Goal: Task Accomplishment & Management: Manage account settings

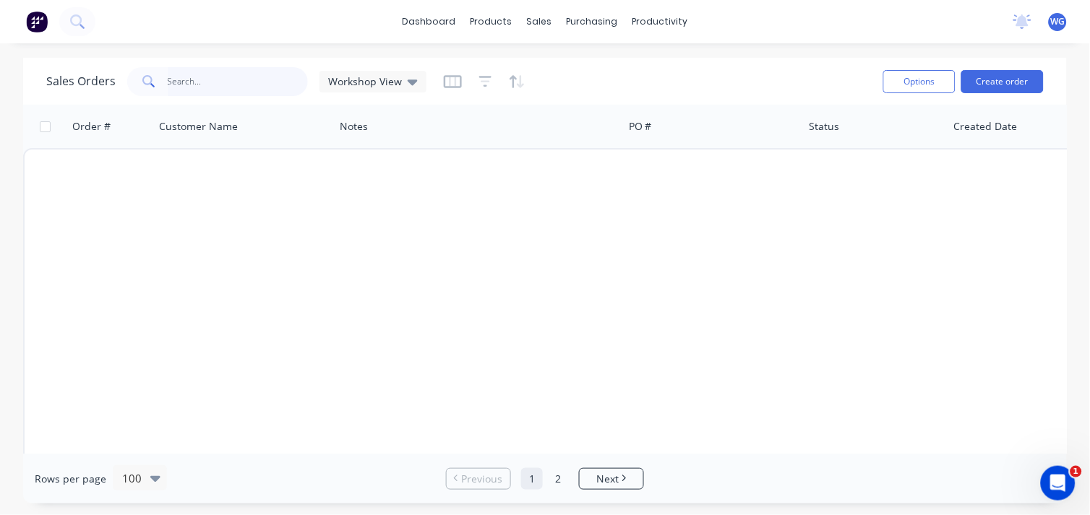
click at [249, 85] on input "text" at bounding box center [238, 81] width 141 height 29
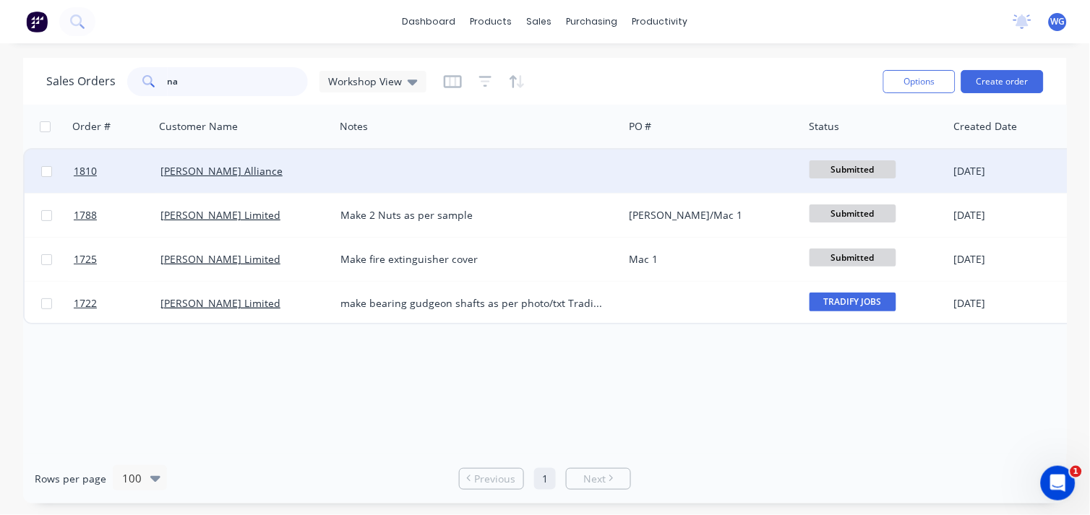
type input "n"
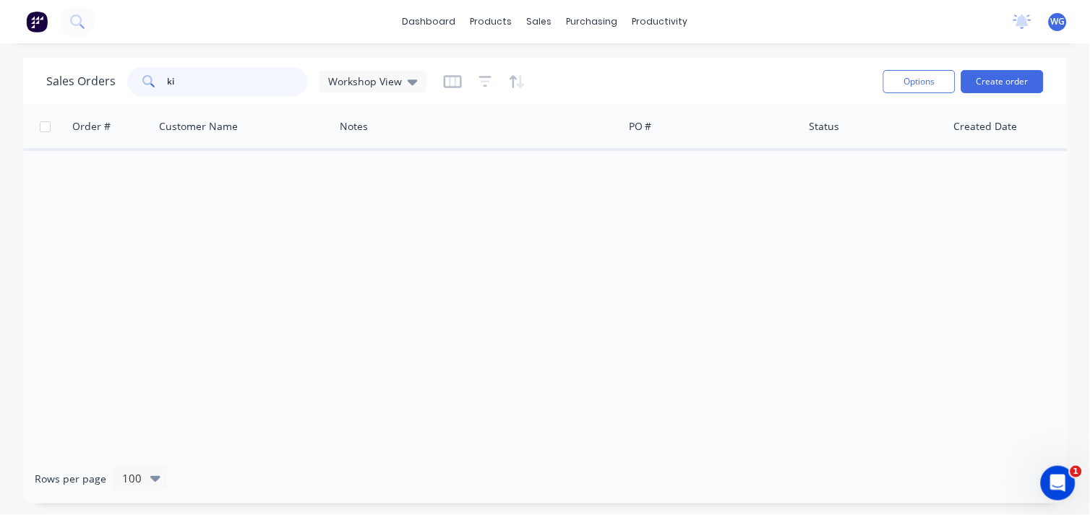
type input "k"
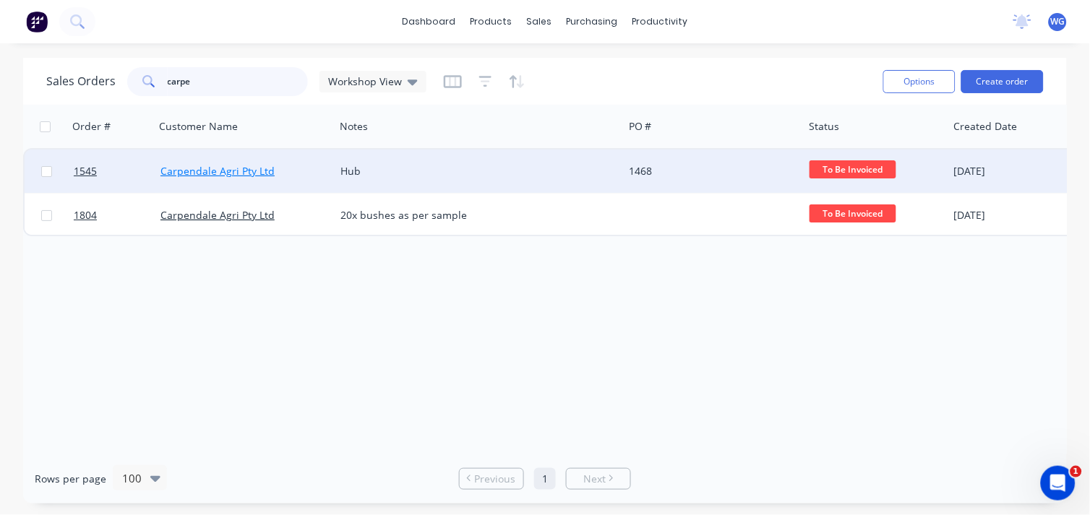
type input "carpe"
click at [266, 171] on link "Carpendale Agri Pty Ltd" at bounding box center [217, 171] width 114 height 14
click at [234, 171] on link "Carpendale Agri Pty Ltd" at bounding box center [217, 171] width 114 height 14
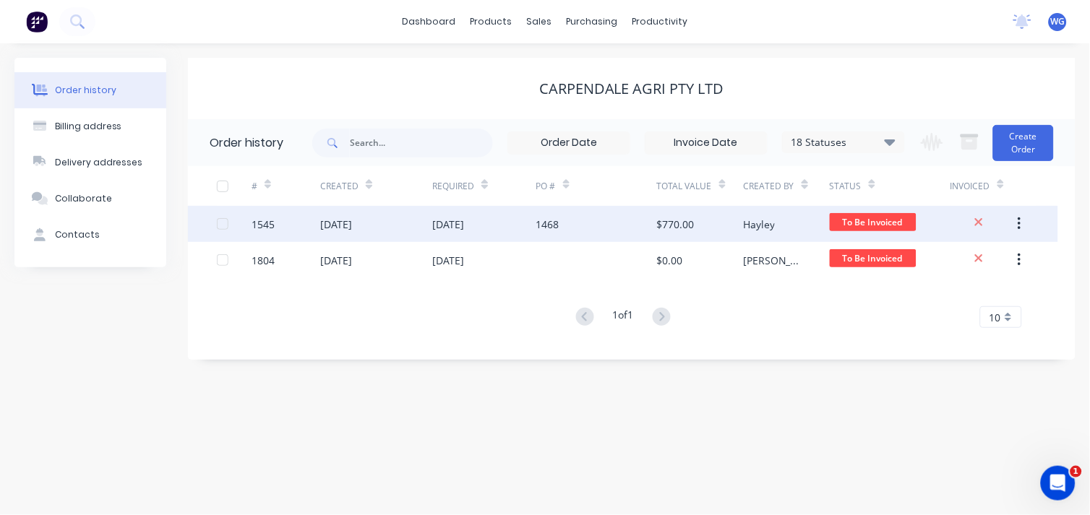
click at [321, 226] on div "[DATE]" at bounding box center [336, 224] width 32 height 15
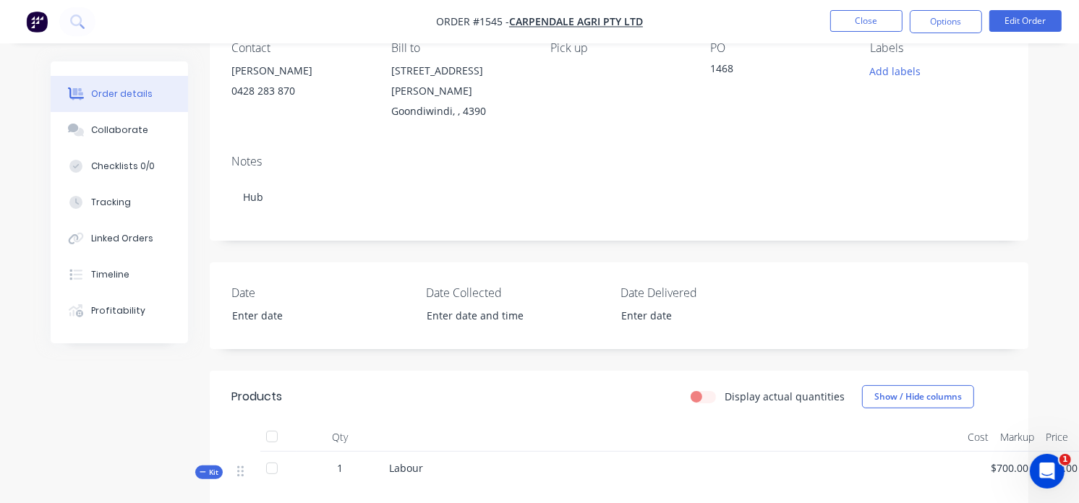
scroll to position [160, 0]
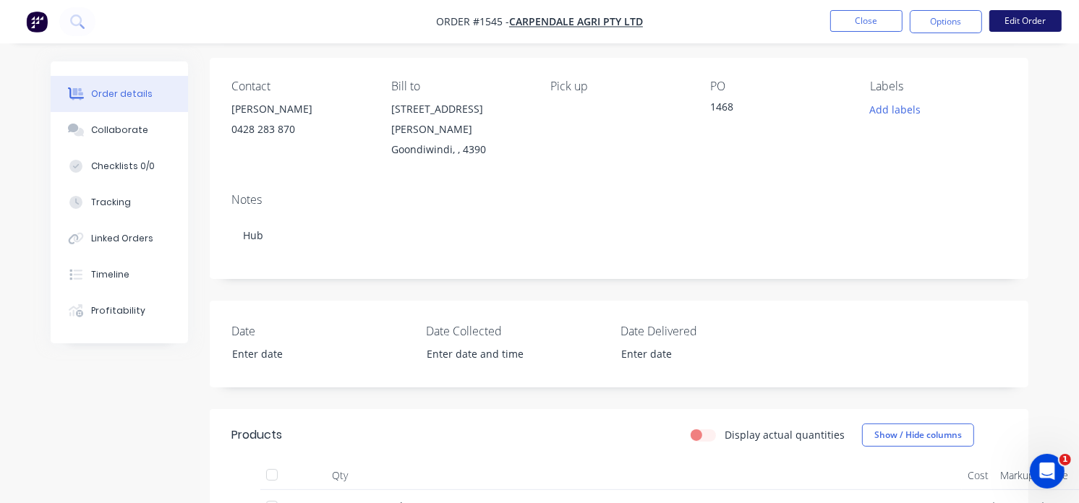
click at [1003, 29] on button "Edit Order" at bounding box center [1025, 21] width 72 height 22
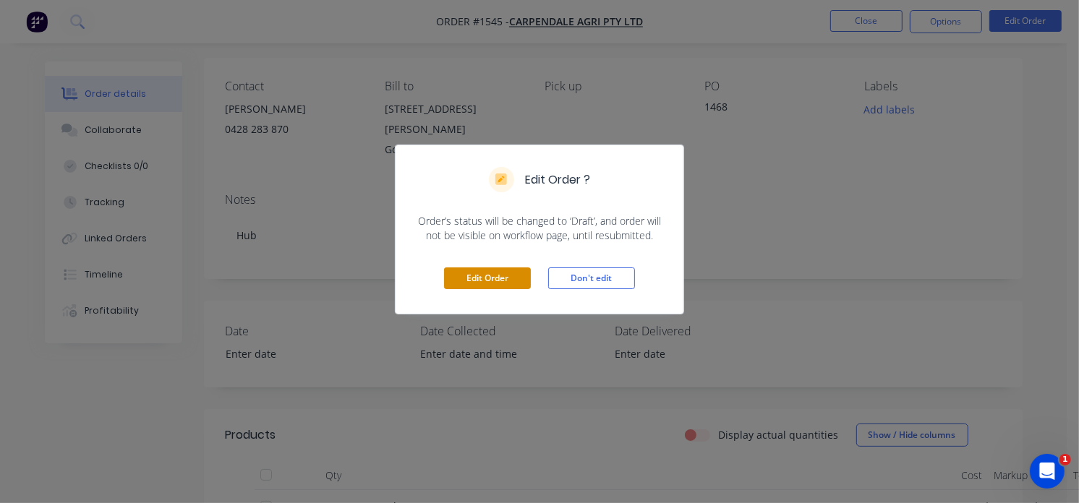
click at [512, 283] on button "Edit Order" at bounding box center [487, 278] width 87 height 22
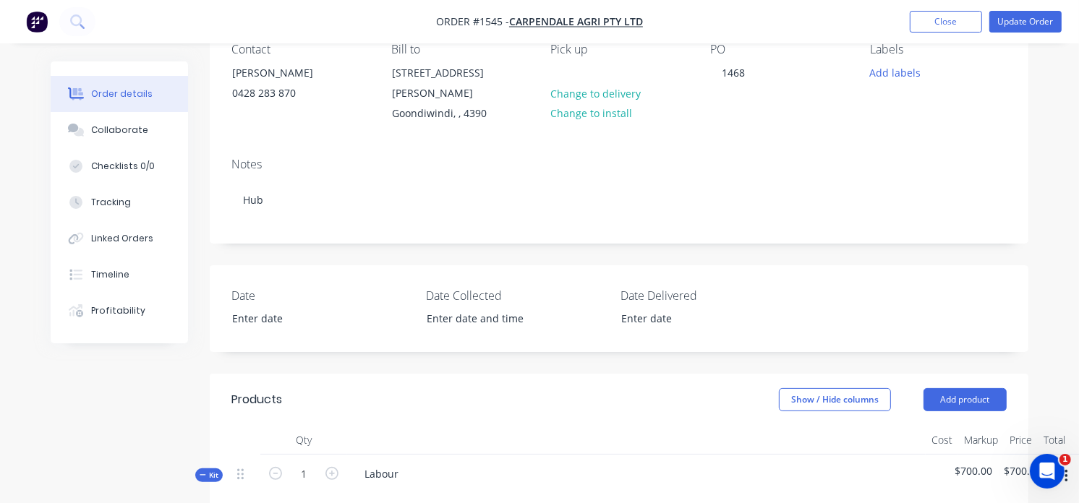
scroll to position [241, 0]
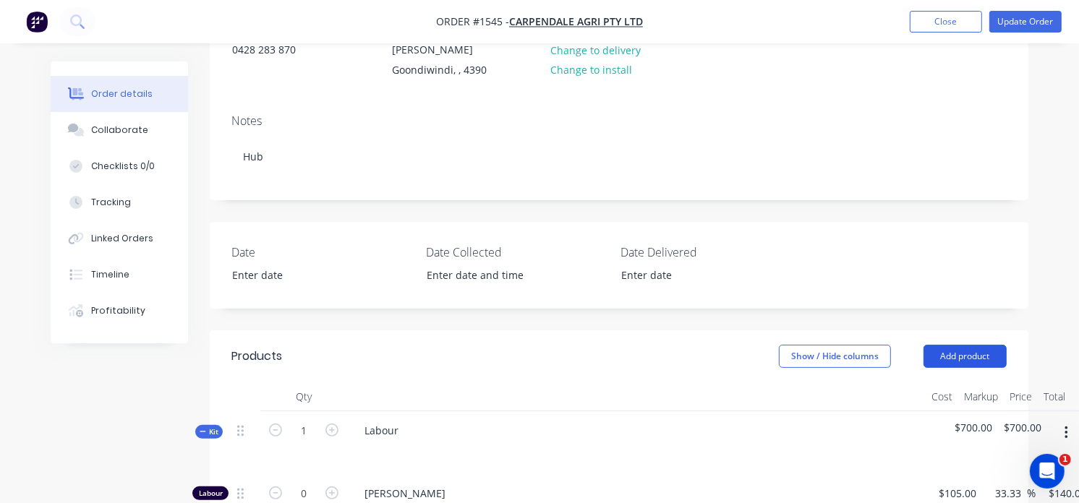
click at [935, 345] on button "Add product" at bounding box center [964, 356] width 83 height 23
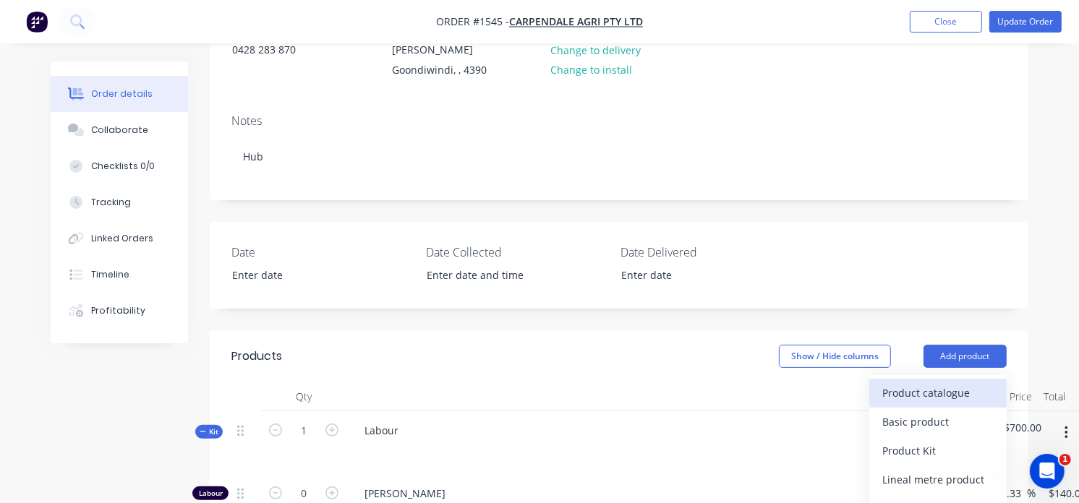
click at [897, 382] on div "Product catalogue" at bounding box center [937, 392] width 111 height 21
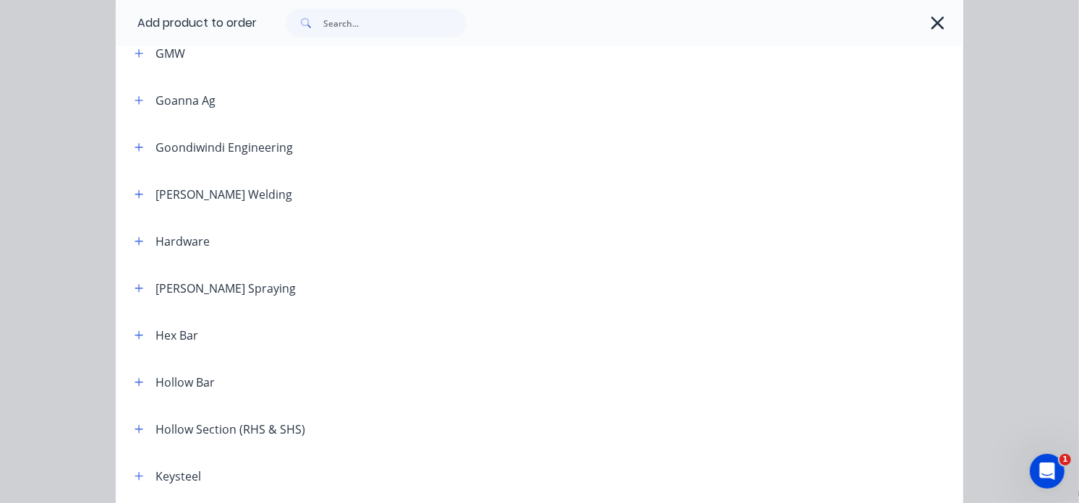
scroll to position [964, 0]
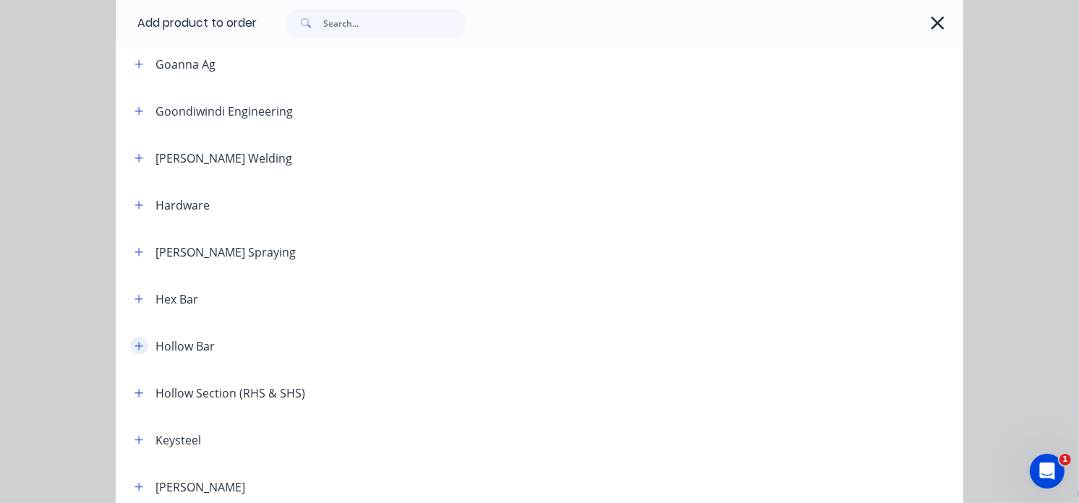
click at [134, 348] on icon "button" at bounding box center [138, 346] width 9 height 10
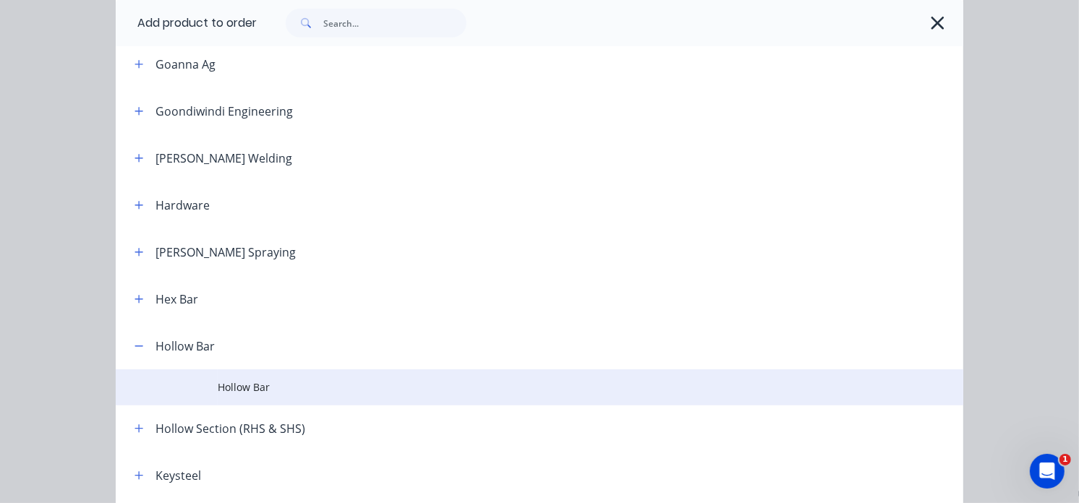
click at [218, 393] on span "Hollow Bar" at bounding box center [516, 387] width 596 height 15
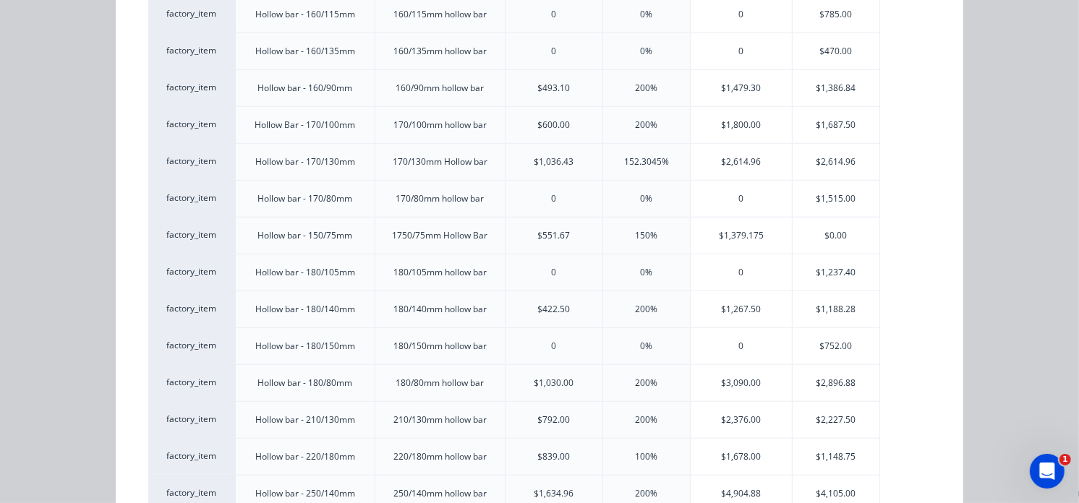
scroll to position [1285, 0]
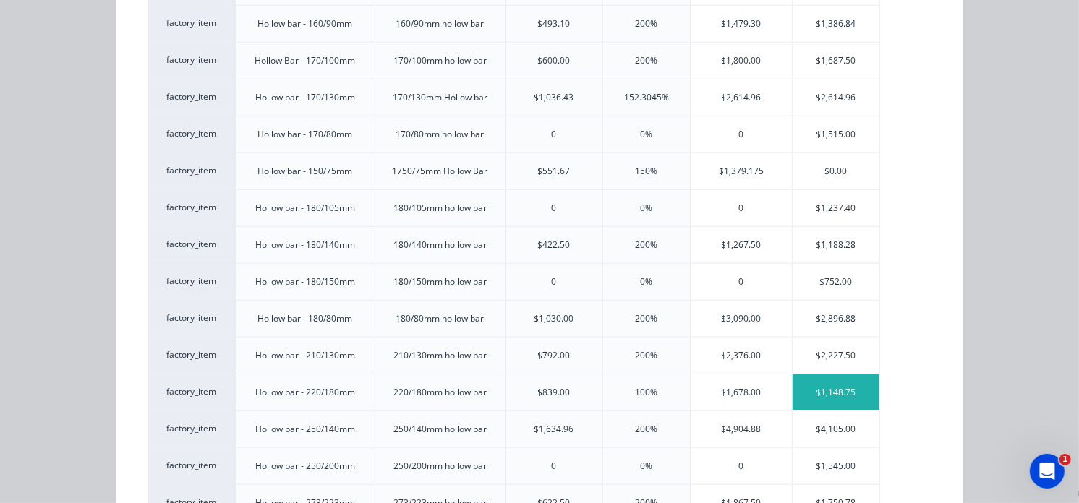
click at [821, 393] on div "$1,148.75" at bounding box center [835, 392] width 87 height 36
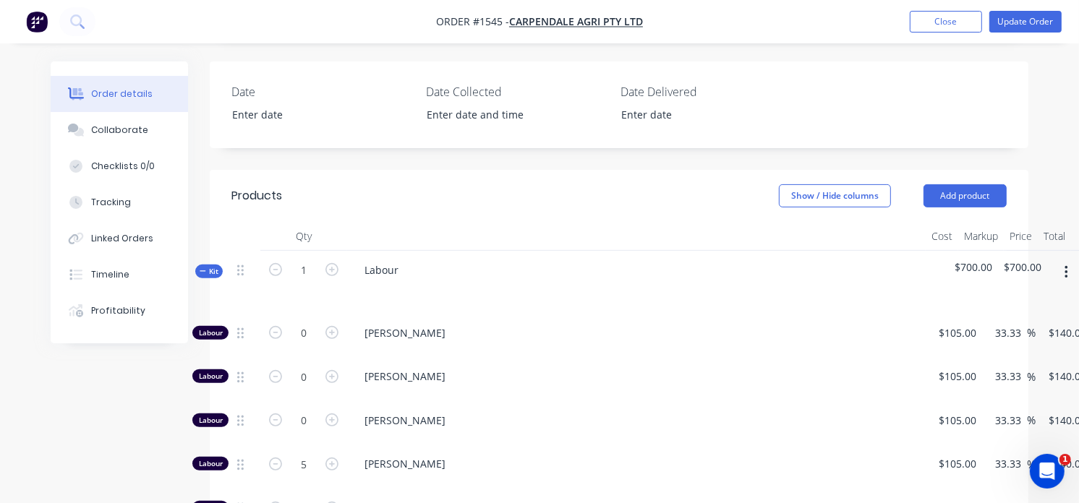
scroll to position [481, 0]
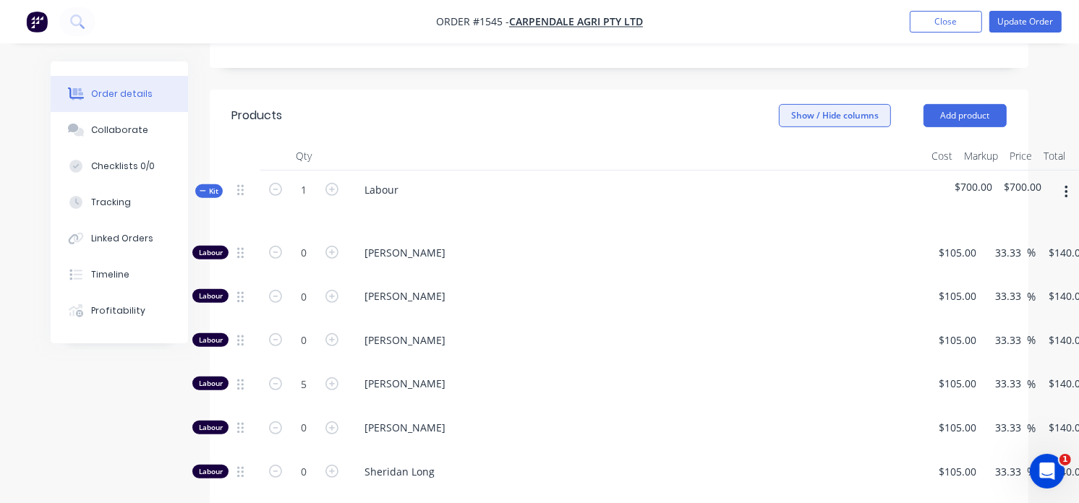
click at [832, 106] on button "Show / Hide columns" at bounding box center [835, 115] width 112 height 23
click at [723, 104] on div "Show / Hide columns Add product" at bounding box center [701, 115] width 610 height 23
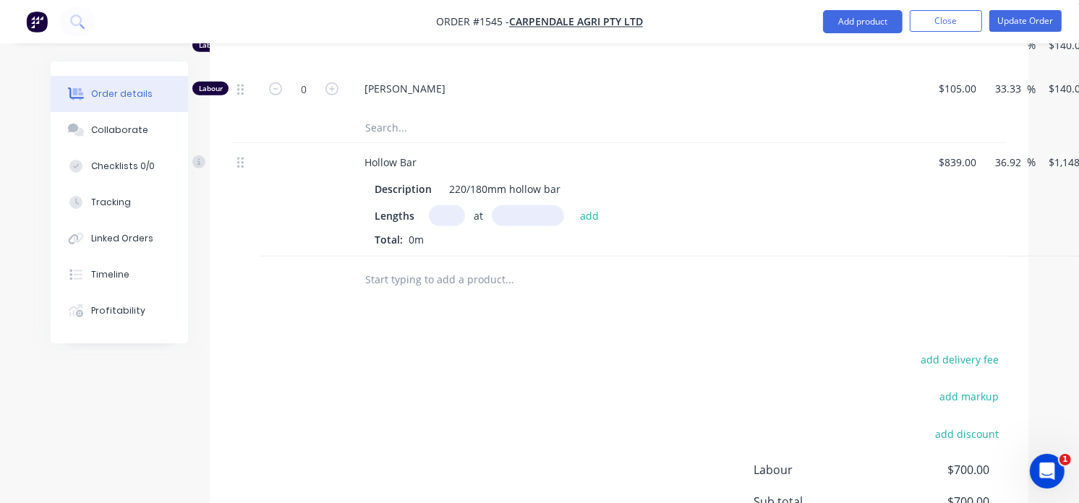
scroll to position [883, 0]
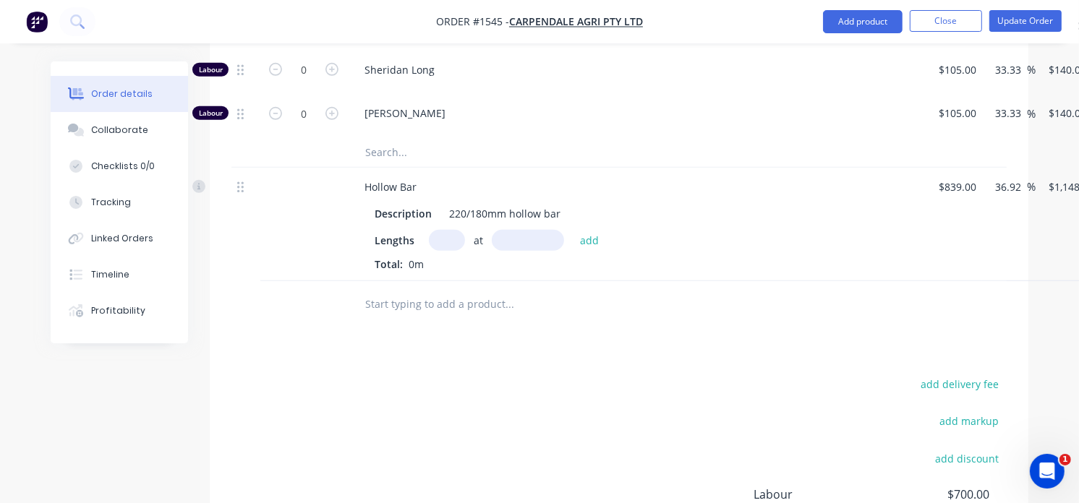
click at [453, 230] on input "text" at bounding box center [447, 240] width 36 height 21
type input "2"
click at [525, 231] on input "text" at bounding box center [528, 240] width 72 height 21
type input "24mm"
click at [591, 231] on button "add" at bounding box center [590, 241] width 34 height 20
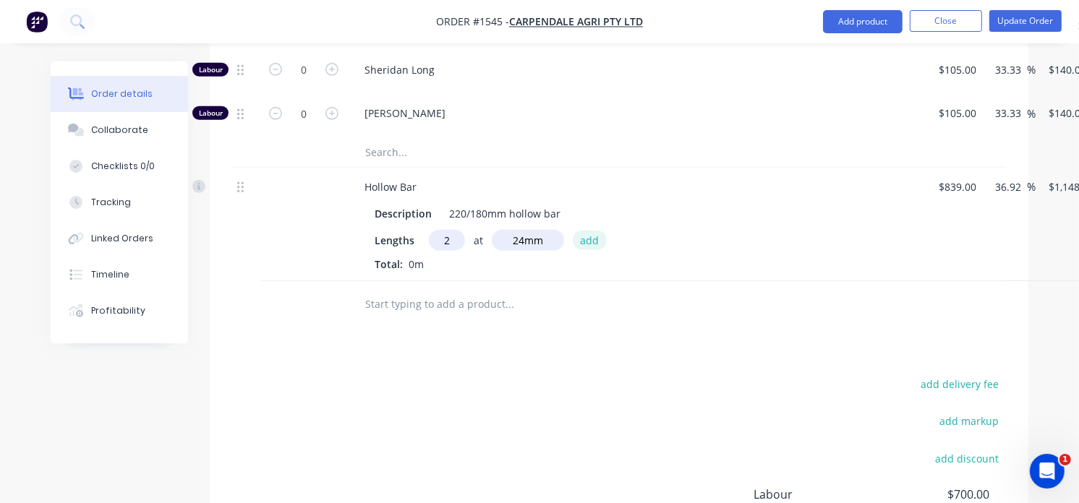
type input "$55.14"
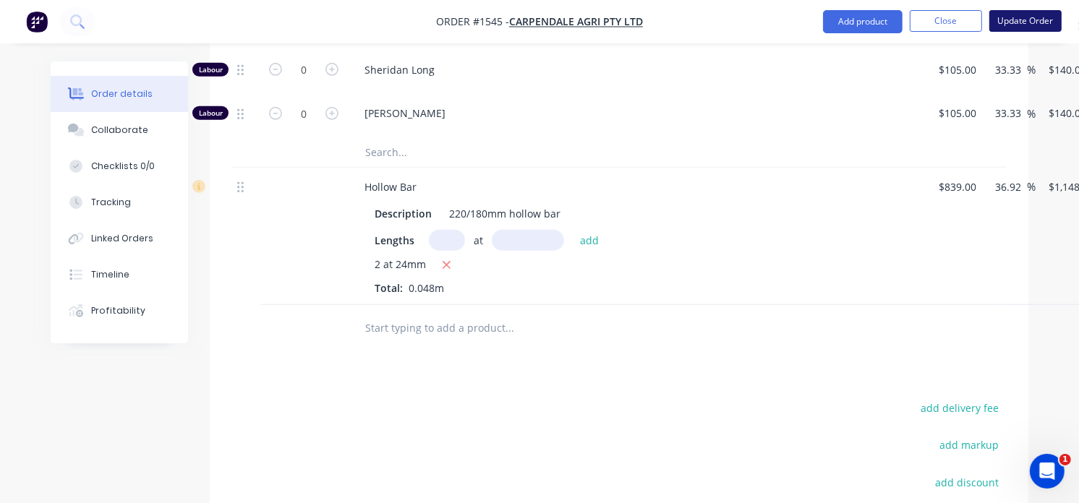
click at [1020, 25] on button "Update Order" at bounding box center [1025, 21] width 72 height 22
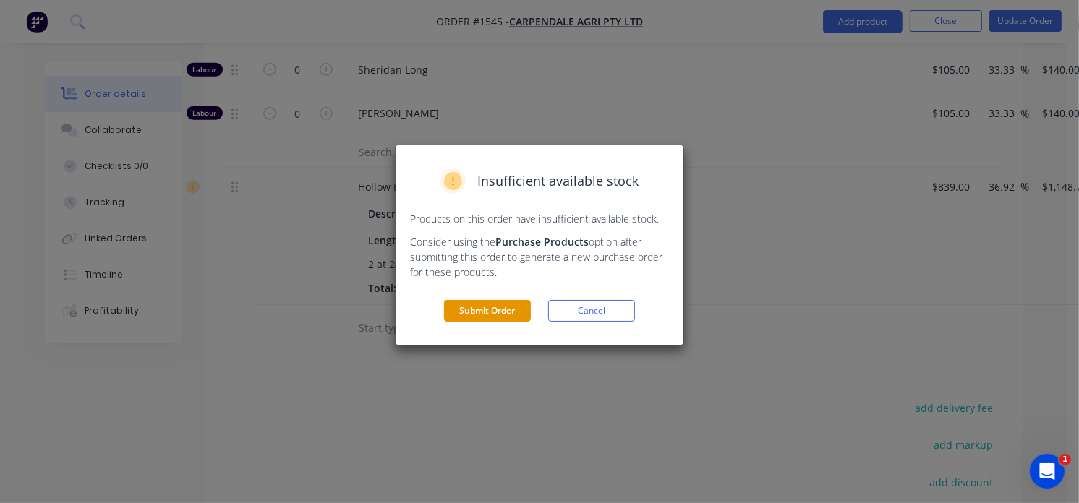
click at [508, 312] on button "Submit Order" at bounding box center [487, 311] width 87 height 22
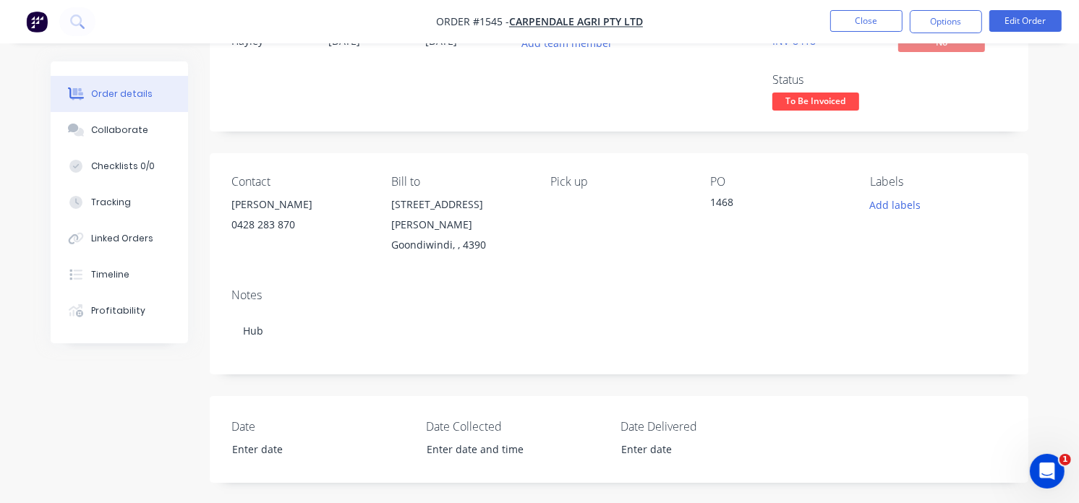
scroll to position [0, 0]
